Goal: Task Accomplishment & Management: Manage account settings

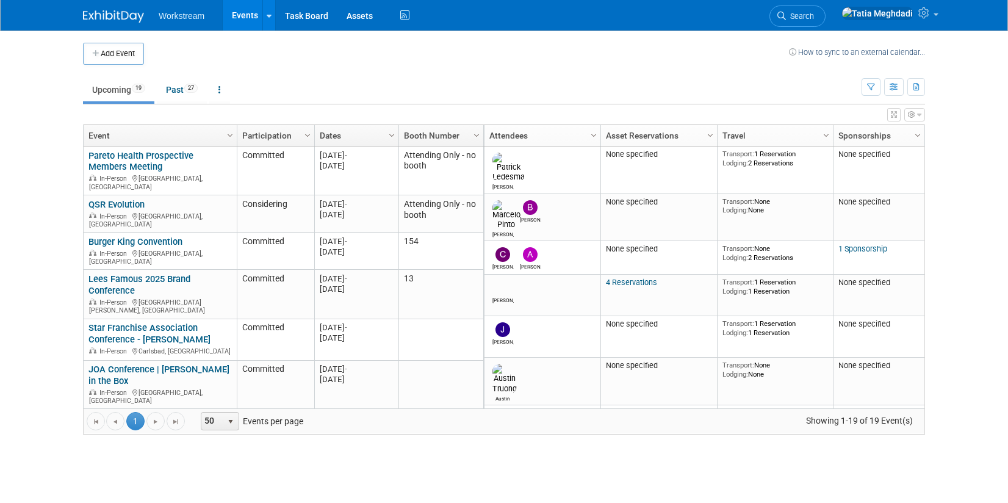
scroll to position [2, 0]
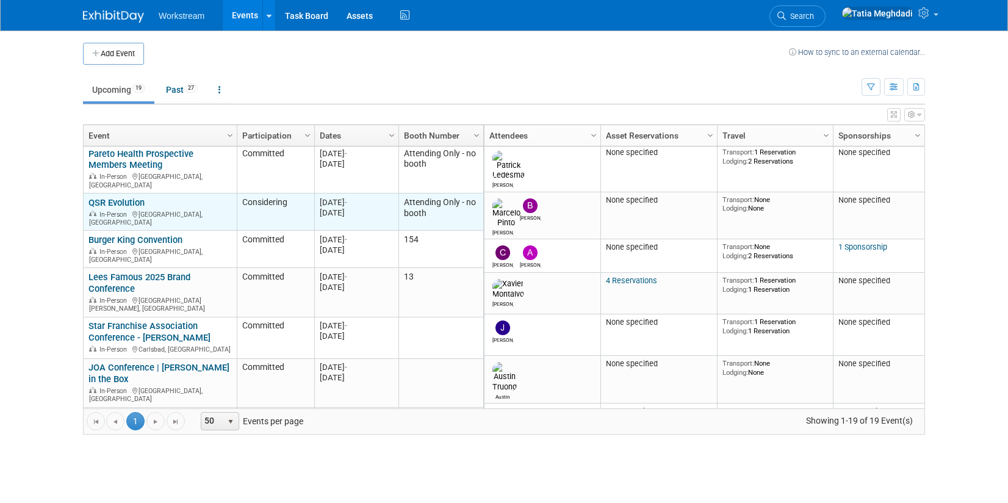
click at [110, 197] on link "QSR Evolution" at bounding box center [116, 202] width 56 height 11
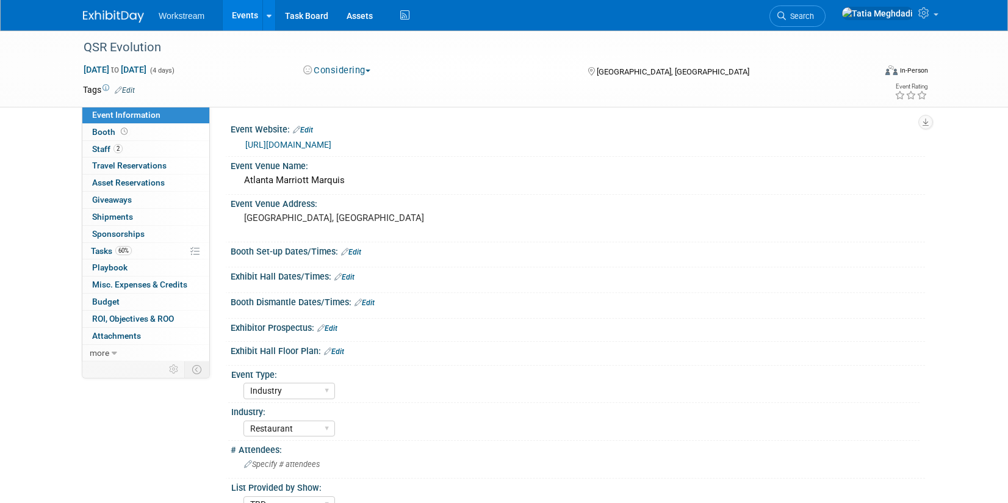
select select "Industry"
select select "Restaurant"
select select "TBD"
select select "Tatia Meghdadi"
click at [103, 146] on span "Staff 2" at bounding box center [107, 149] width 31 height 10
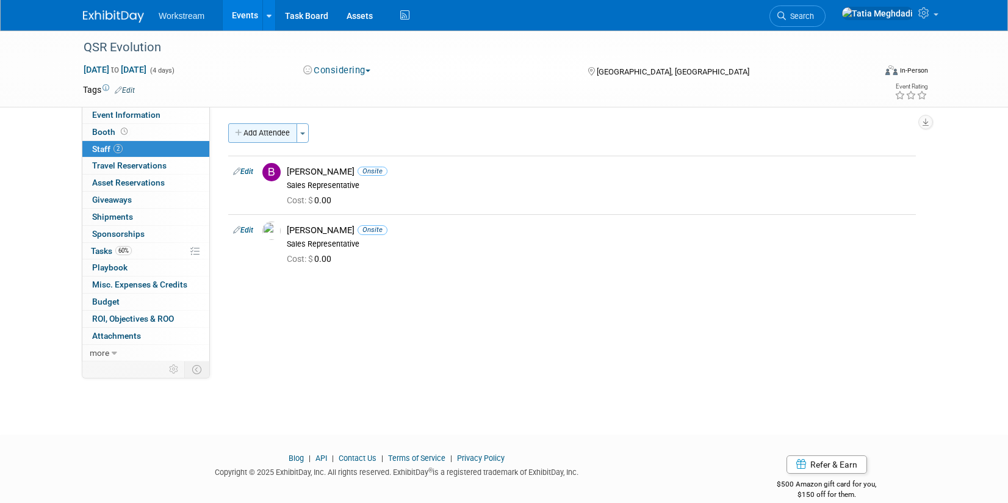
click at [251, 129] on button "Add Attendee" at bounding box center [262, 133] width 69 height 20
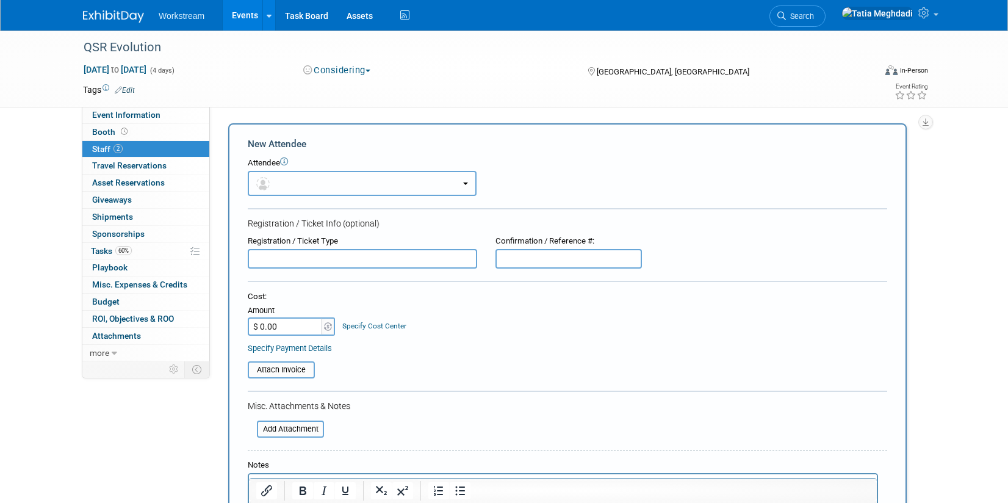
click at [311, 182] on button "button" at bounding box center [362, 183] width 229 height 25
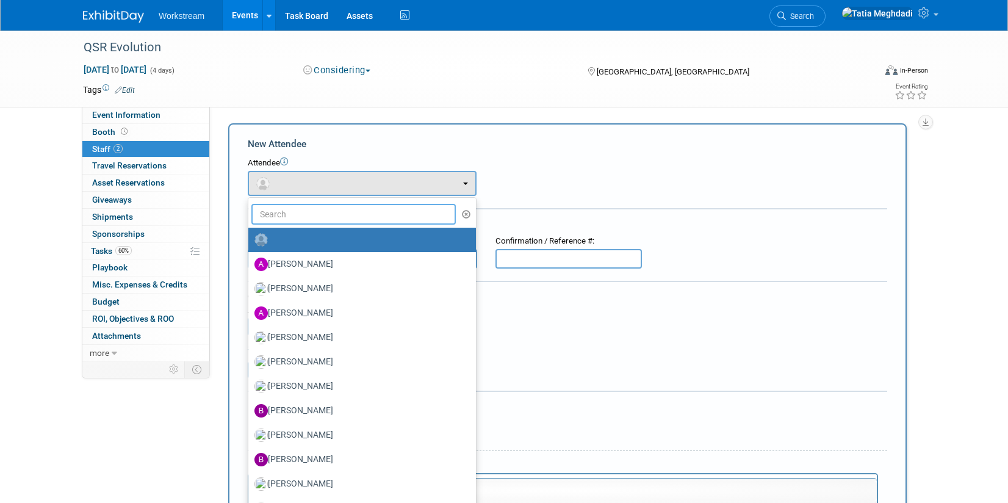
click at [313, 211] on input "text" at bounding box center [353, 214] width 204 height 21
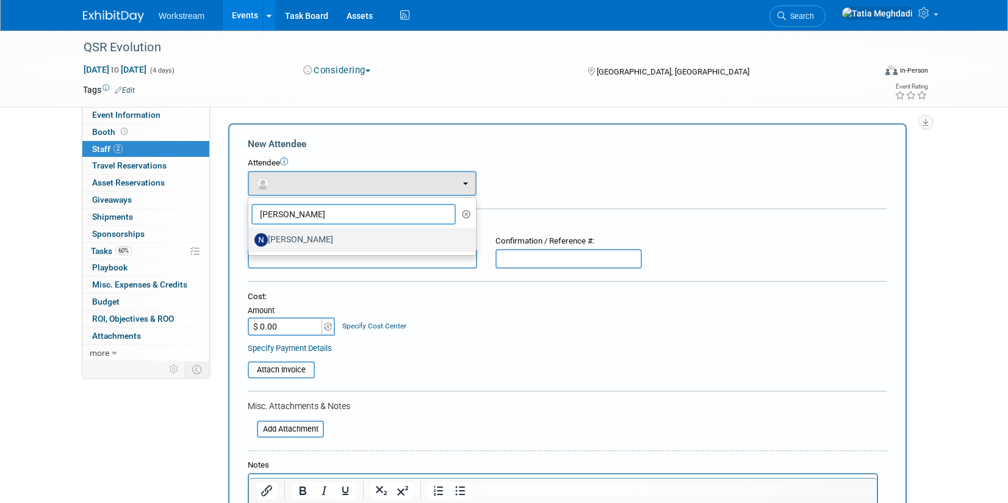
type input "nicole"
click at [319, 233] on label "Nicole Kim" at bounding box center [358, 240] width 209 height 20
click at [250, 234] on input "Nicole Kim" at bounding box center [246, 238] width 8 height 8
select select "52337685-a509-4274-afff-5d19b825f25a"
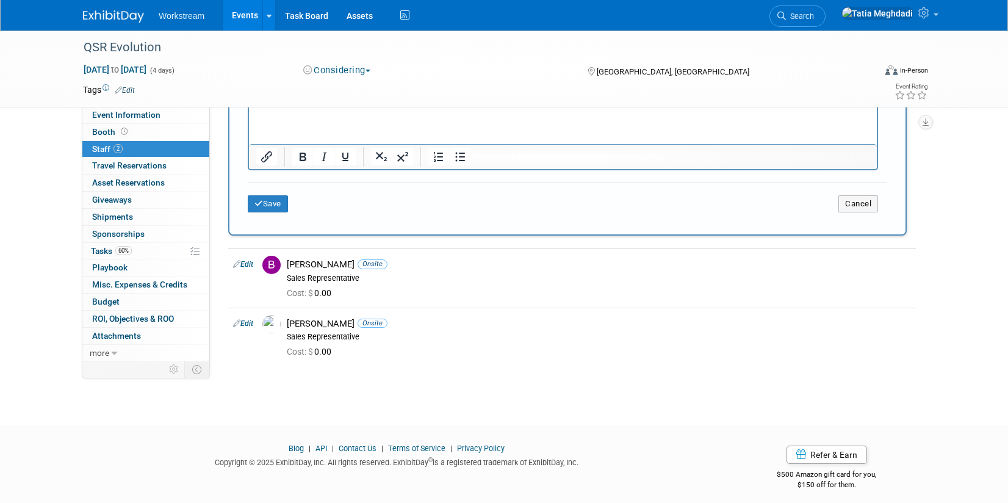
scroll to position [424, 0]
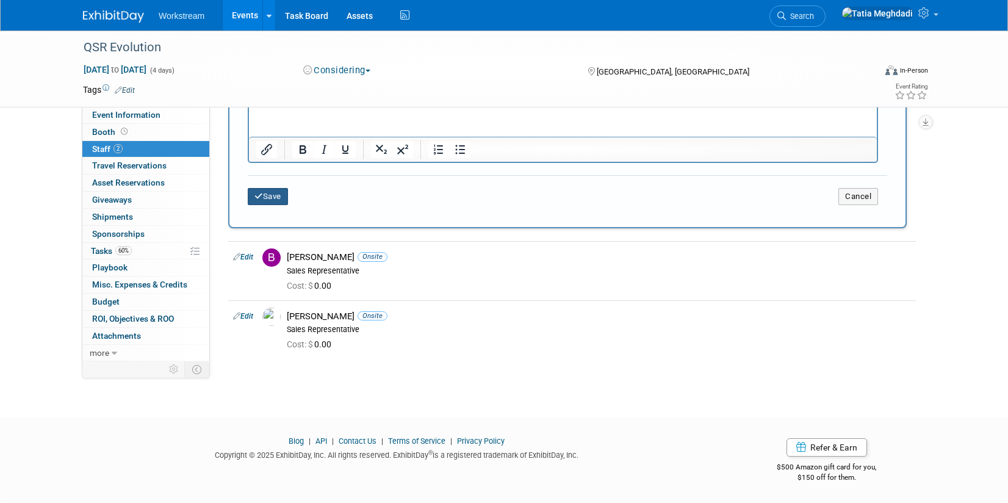
click at [269, 193] on button "Save" at bounding box center [268, 196] width 40 height 17
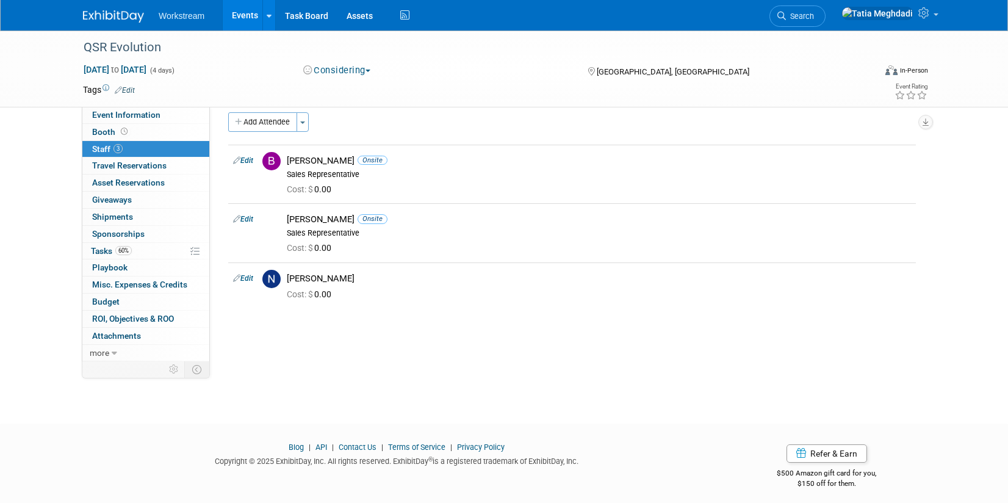
scroll to position [0, 0]
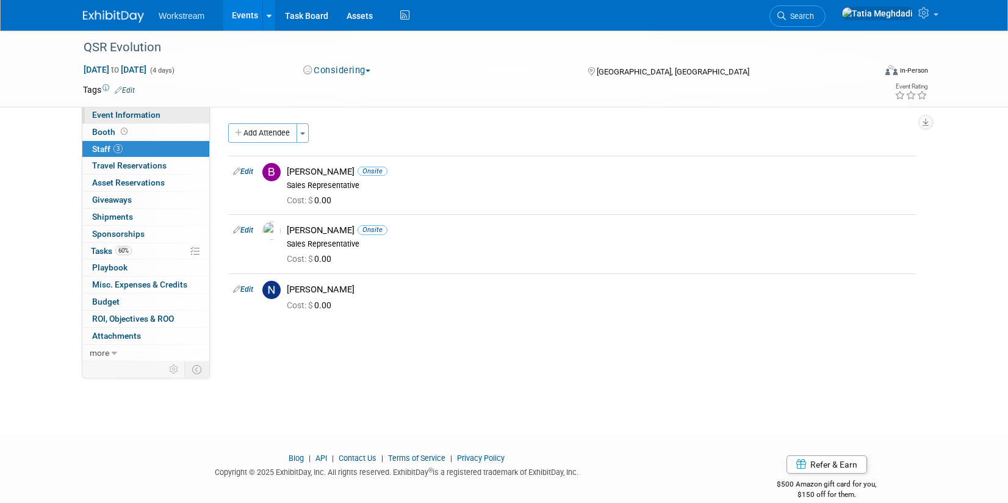
click at [121, 110] on span "Event Information" at bounding box center [126, 115] width 68 height 10
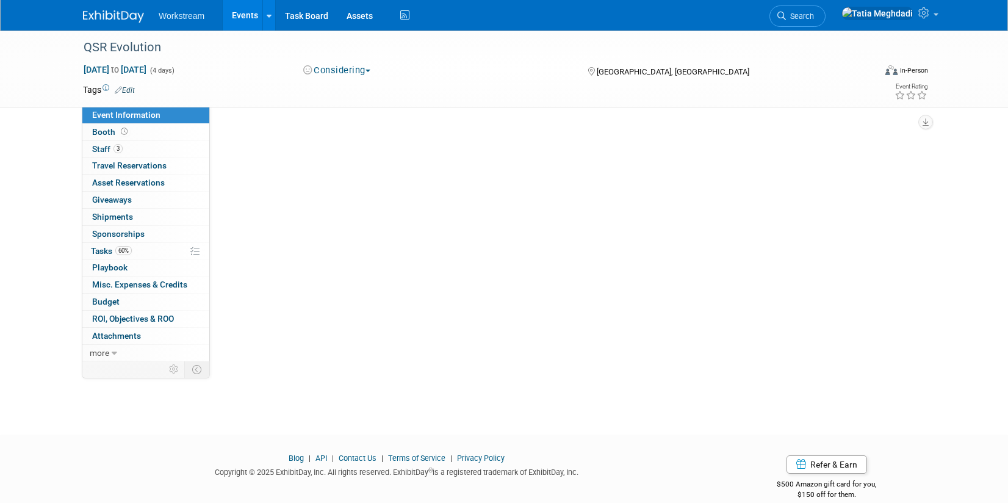
select select "Industry"
select select "Restaurant"
select select "TBD"
select select "Tatia Meghdadi"
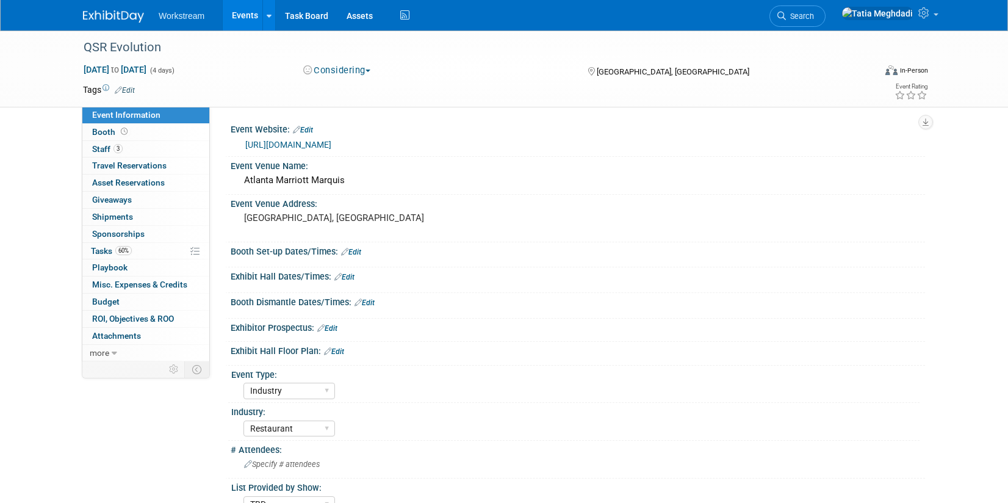
click at [284, 145] on link "[URL][DOMAIN_NAME]" at bounding box center [288, 145] width 86 height 10
click at [242, 13] on link "Events" at bounding box center [245, 15] width 45 height 31
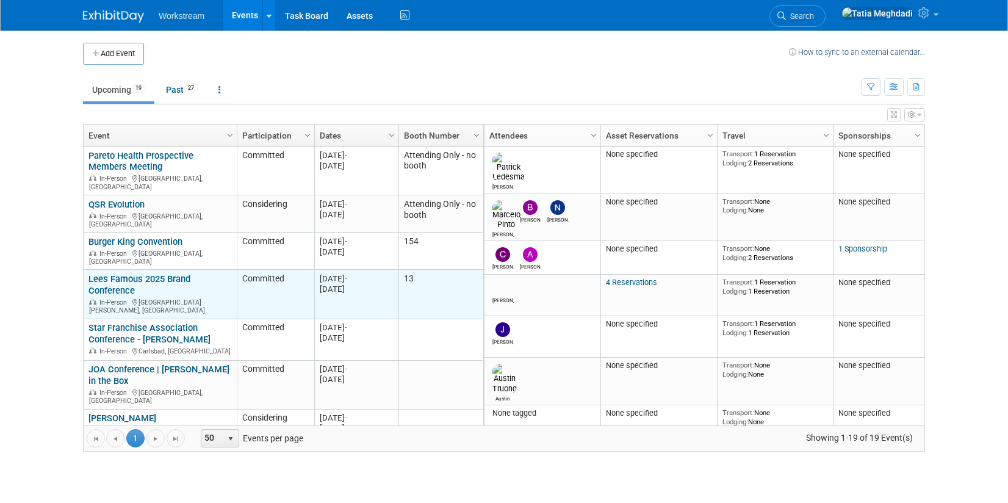
click at [129, 273] on link "Lees Famous 2025 Brand Conference" at bounding box center [139, 284] width 102 height 23
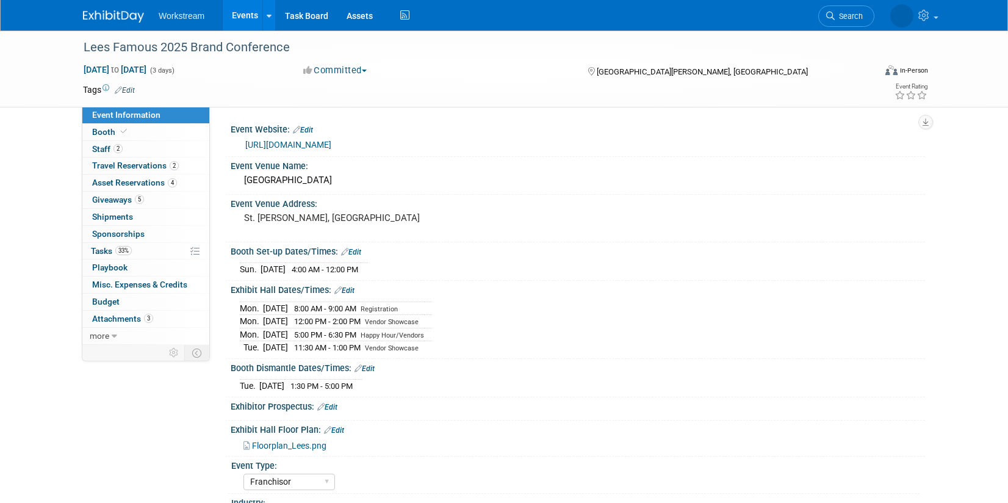
select select "Franchisor"
select select "Restaurant"
select select "TBD"
select select "[PERSON_NAME]"
click at [104, 148] on span "Staff 2" at bounding box center [107, 149] width 31 height 10
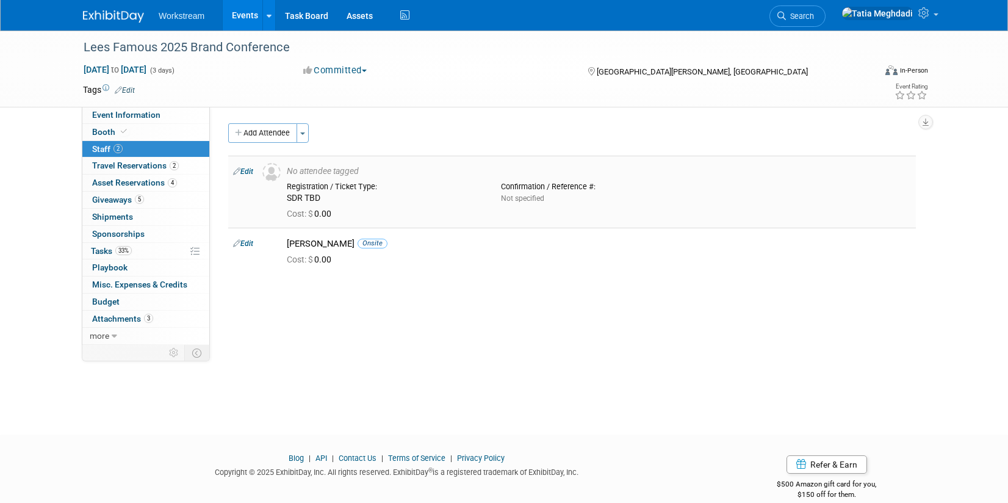
click at [253, 172] on link "Edit" at bounding box center [243, 171] width 20 height 9
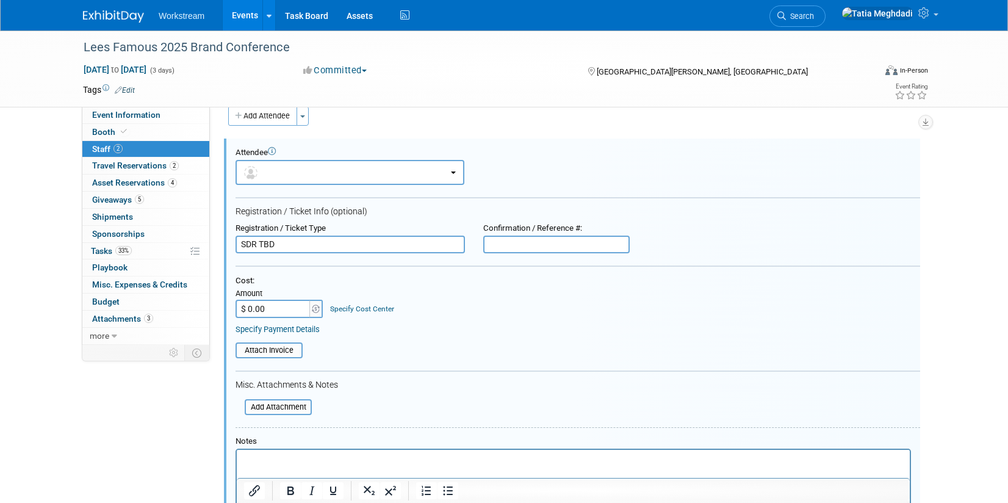
drag, startPoint x: 298, startPoint y: 245, endPoint x: 226, endPoint y: 245, distance: 71.4
click at [226, 245] on div "Registration / Ticket Type SDR TBD" at bounding box center [350, 238] width 248 height 31
click at [286, 171] on button "button" at bounding box center [350, 172] width 229 height 25
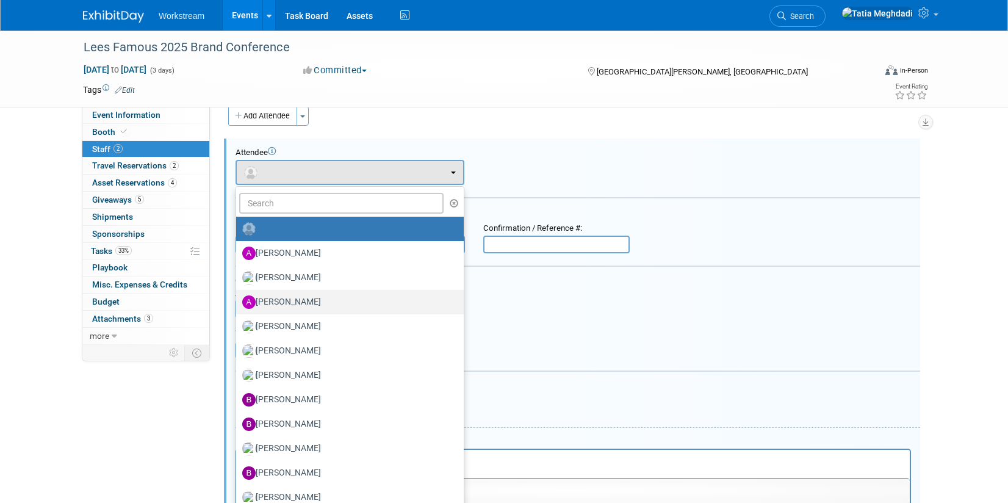
click at [290, 297] on label "Andrew Walters" at bounding box center [346, 302] width 209 height 20
click at [238, 297] on input "Andrew Walters" at bounding box center [234, 301] width 8 height 8
select select "5d581ceb-bb27-404e-8f8e-9a11a1c0308a"
select select "100"
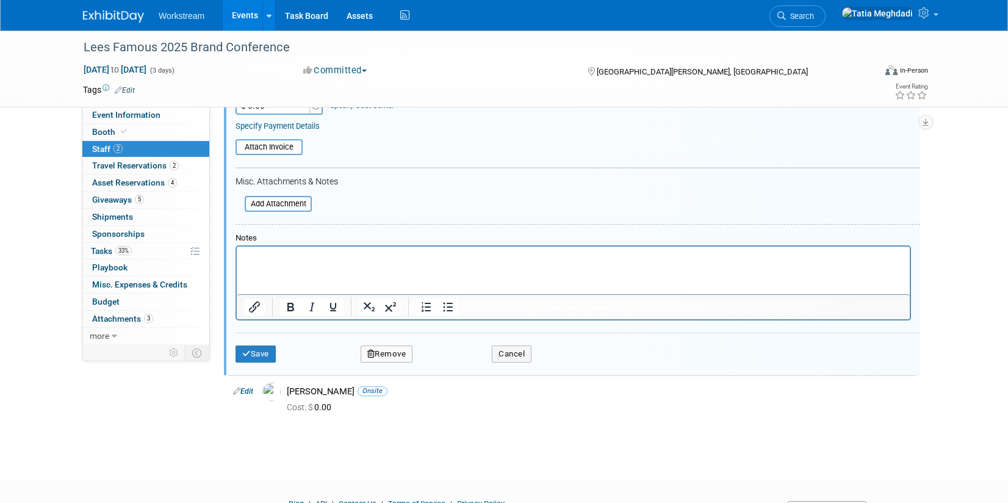
scroll to position [265, 0]
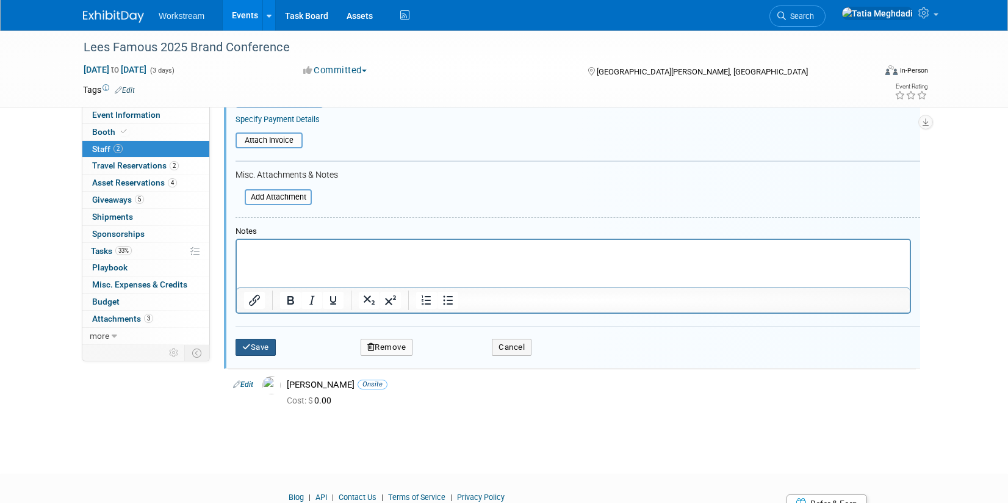
drag, startPoint x: 262, startPoint y: 347, endPoint x: 265, endPoint y: 340, distance: 7.4
click at [262, 347] on button "Save" at bounding box center [256, 347] width 40 height 17
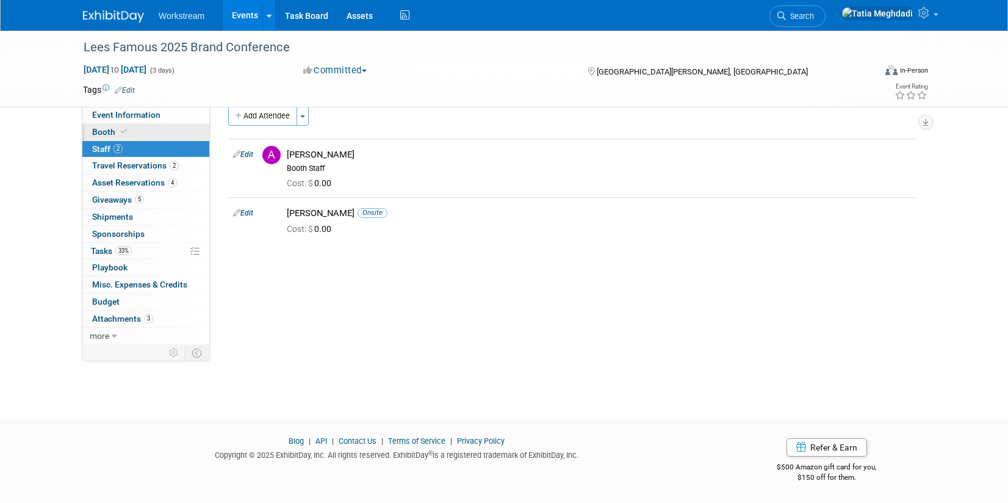
scroll to position [0, 0]
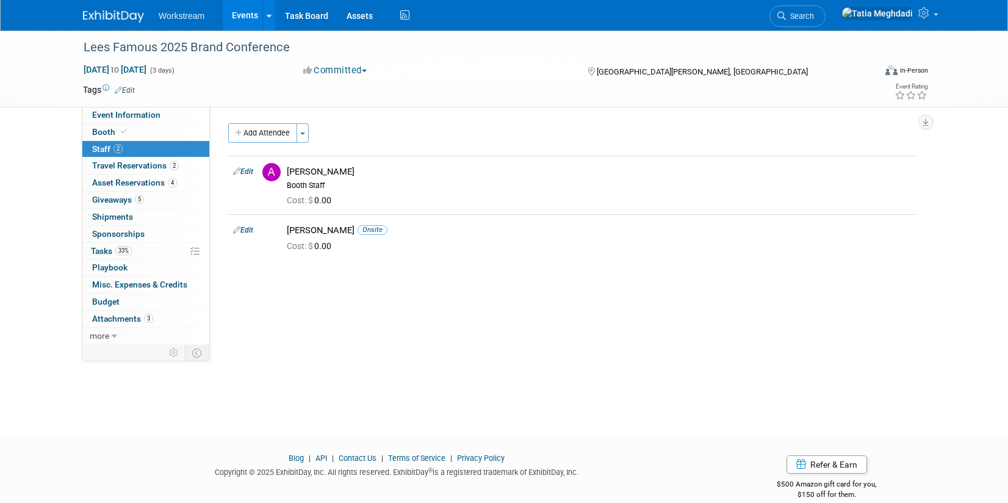
click at [242, 11] on link "Events" at bounding box center [245, 15] width 45 height 31
